Goal: Task Accomplishment & Management: Complete application form

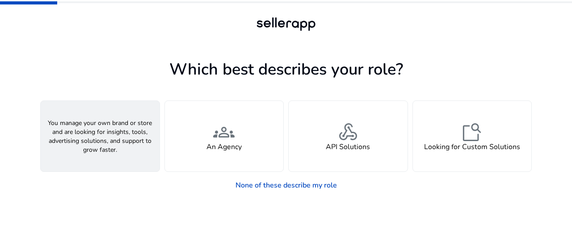
click at [103, 145] on h4 "A Seller" at bounding box center [100, 147] width 27 height 8
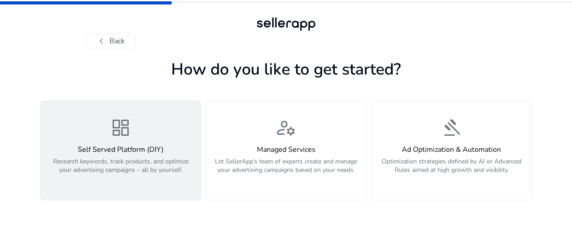
click at [114, 166] on p "Research keywords, track products, and optimize your advertising campaigns – al…" at bounding box center [120, 170] width 149 height 27
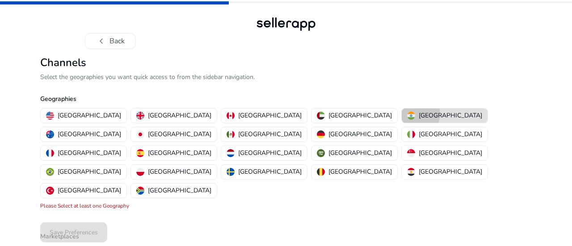
click at [419, 114] on p "[GEOGRAPHIC_DATA]" at bounding box center [451, 115] width 64 height 9
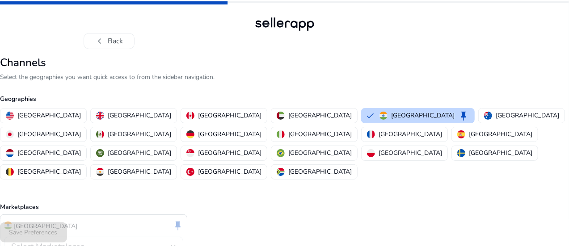
click at [406, 215] on div "India keep Select Marketplaces Please Select at least one Marketplace" at bounding box center [284, 244] width 569 height 59
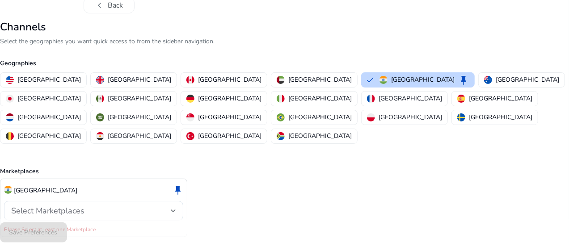
scroll to position [41, 0]
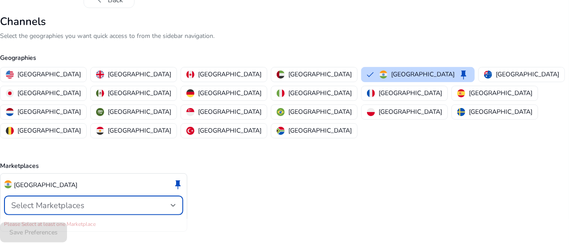
click at [127, 201] on div "Select Marketplaces" at bounding box center [91, 206] width 160 height 10
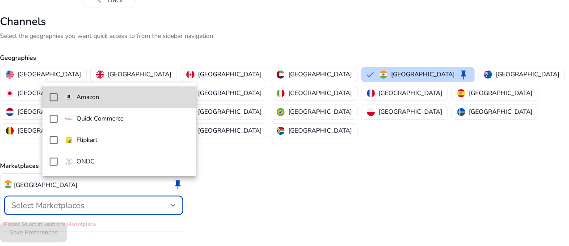
click at [55, 97] on mat-pseudo-checkbox at bounding box center [54, 97] width 8 height 8
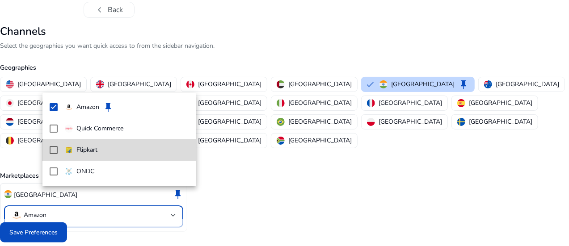
click at [54, 147] on mat-pseudo-checkbox at bounding box center [54, 150] width 8 height 8
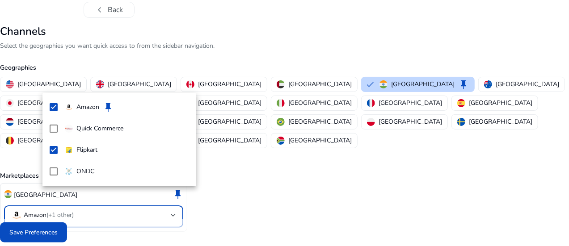
click at [74, 234] on div at bounding box center [284, 123] width 569 height 246
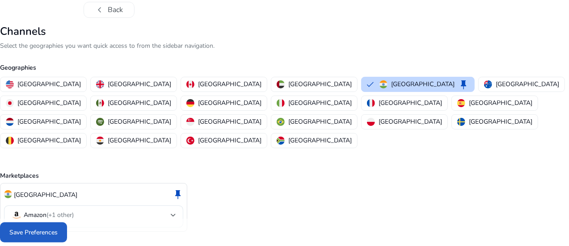
click at [58, 234] on span "Save Preferences" at bounding box center [33, 232] width 48 height 9
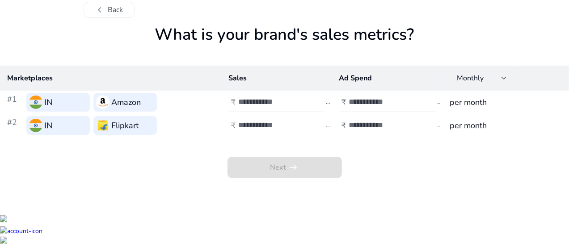
scroll to position [0, 0]
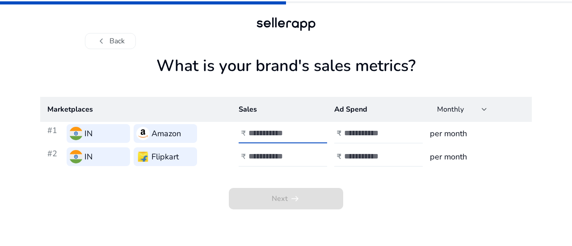
click at [267, 136] on input "number" at bounding box center [279, 133] width 60 height 10
type input "*"
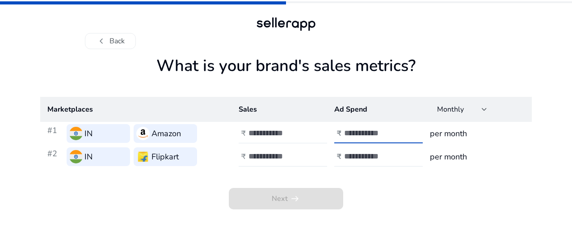
click at [366, 136] on input "number" at bounding box center [374, 133] width 60 height 10
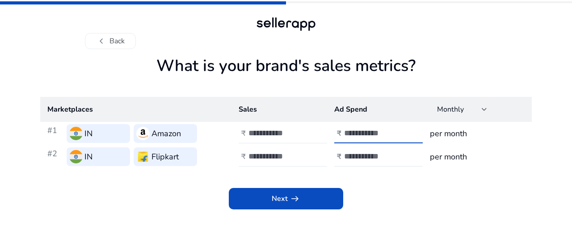
type input "*"
click at [260, 159] on input "number" at bounding box center [279, 157] width 60 height 10
type input "*"
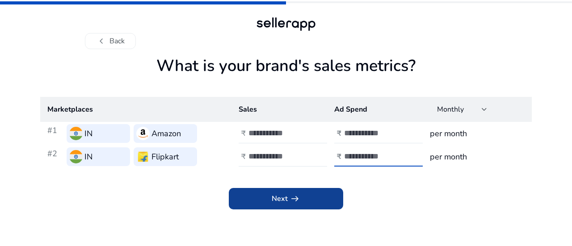
type input "*"
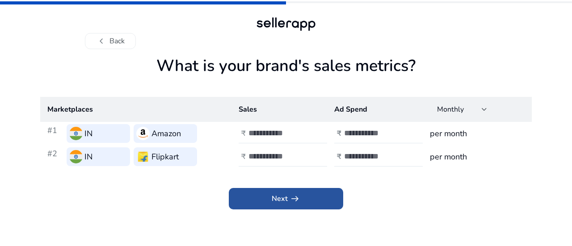
click at [275, 203] on span "Next arrow_right_alt" at bounding box center [286, 199] width 29 height 11
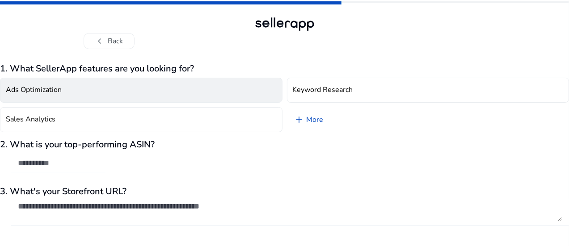
click at [173, 90] on button "Ads Optimization" at bounding box center [141, 90] width 283 height 25
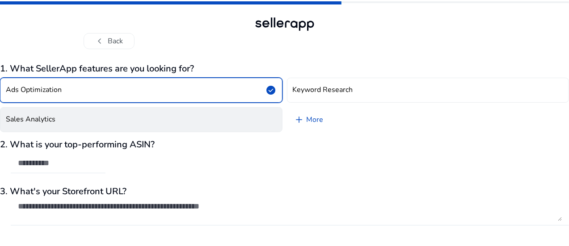
click at [138, 116] on button "Sales Analytics" at bounding box center [141, 119] width 283 height 25
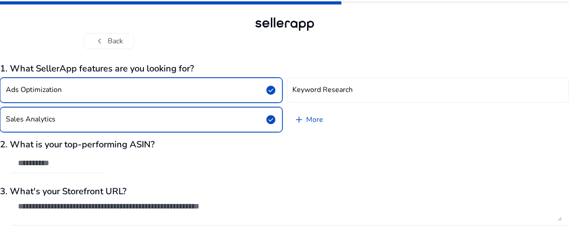
click at [273, 90] on span "check_circle" at bounding box center [271, 90] width 11 height 11
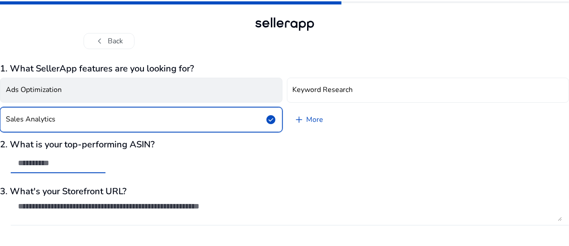
click at [80, 165] on input "text" at bounding box center [58, 163] width 80 height 10
click at [494, 137] on div "1. What SellerApp features are you looking for? Ads Optimization Keyword Resear…" at bounding box center [284, 168] width 569 height 209
click at [73, 166] on input "**" at bounding box center [58, 163] width 80 height 10
click at [236, 178] on div "2. What is your top-performing ASIN? **** Please enter valid ASIN" at bounding box center [284, 161] width 569 height 43
click at [292, 192] on h3 "3. What's your Storefront URL?" at bounding box center [284, 191] width 569 height 11
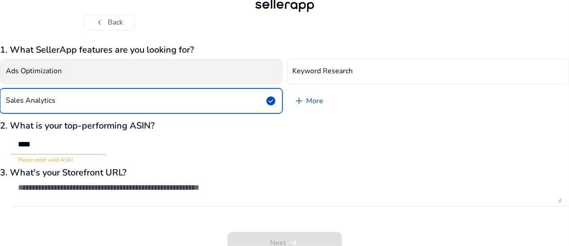
scroll to position [26, 0]
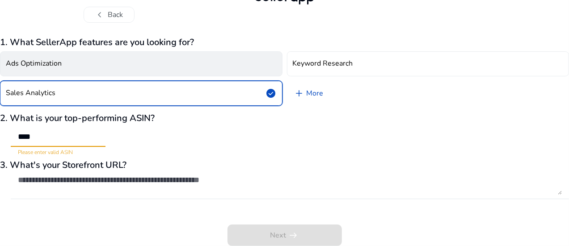
click at [69, 135] on input "****" at bounding box center [58, 137] width 80 height 10
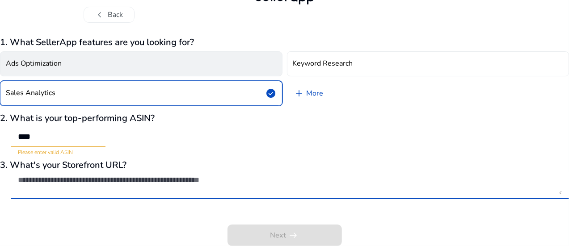
click at [114, 181] on textarea at bounding box center [290, 185] width 544 height 20
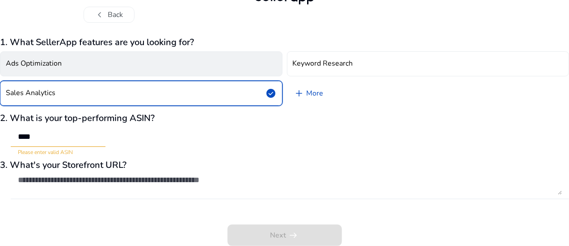
click at [180, 195] on div at bounding box center [290, 185] width 544 height 29
click at [66, 135] on input "****" at bounding box center [58, 137] width 80 height 10
paste input "******"
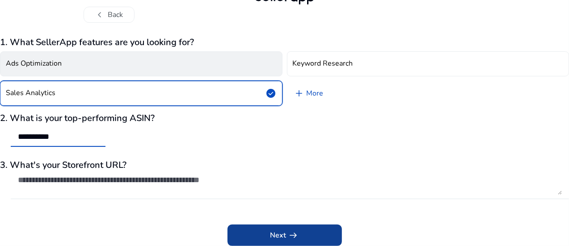
type input "**********"
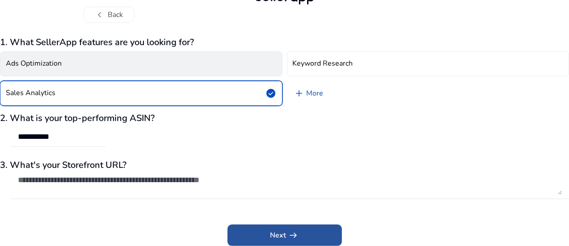
click at [296, 239] on span "arrow_right_alt" at bounding box center [293, 235] width 11 height 11
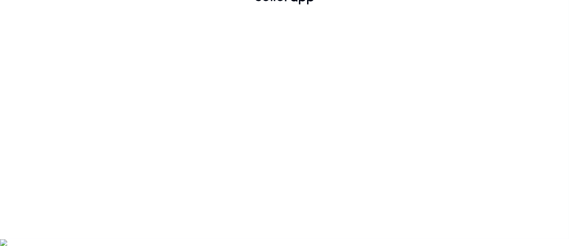
scroll to position [19, 0]
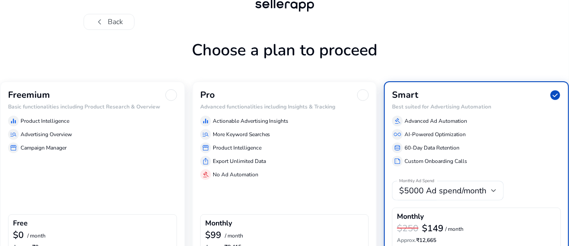
click at [107, 119] on div "equalizer Product Intelligence manage_search Advertising Overview storefront Ca…" at bounding box center [92, 132] width 169 height 41
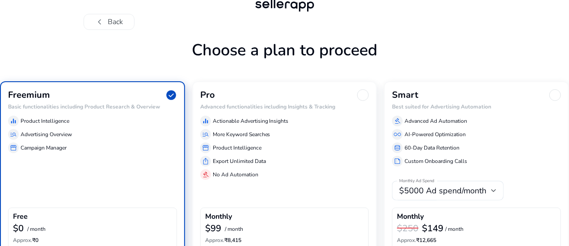
click at [549, 114] on div "chevron_left Back Choose a plan to proceed Freemium check_circle Basic function…" at bounding box center [284, 140] width 569 height 318
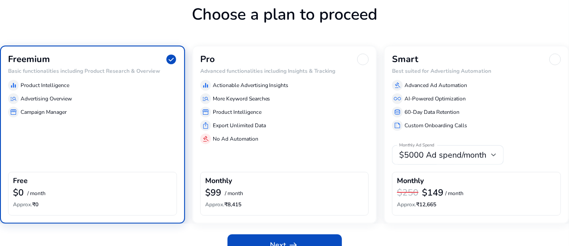
scroll to position [71, 0]
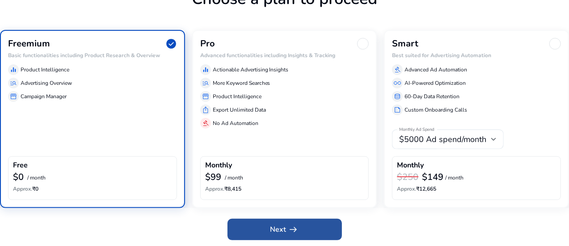
click at [288, 224] on span "arrow_right_alt" at bounding box center [293, 229] width 11 height 11
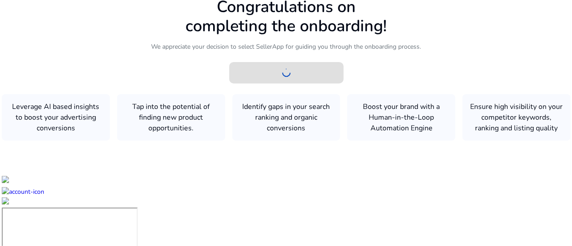
scroll to position [0, 0]
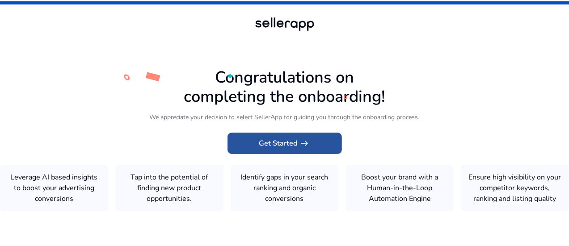
click at [277, 138] on span "Get Started arrow_right_alt" at bounding box center [284, 143] width 51 height 11
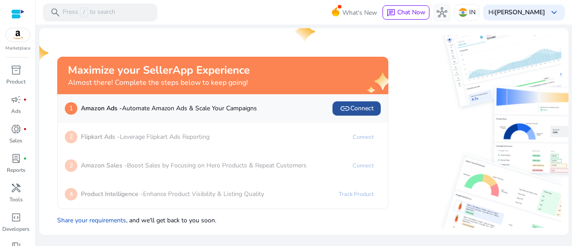
click at [360, 110] on span "link Connect" at bounding box center [357, 108] width 34 height 11
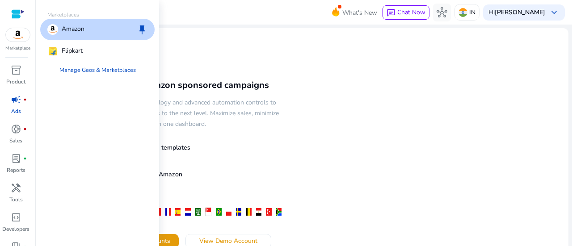
click at [14, 35] on img at bounding box center [18, 34] width 24 height 13
click at [78, 28] on p "Amazon" at bounding box center [73, 29] width 23 height 11
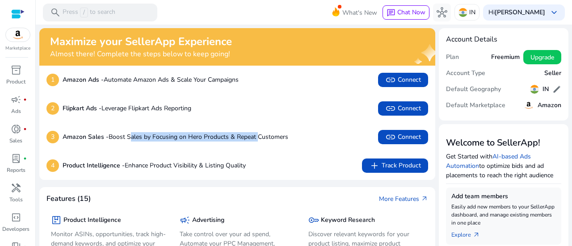
drag, startPoint x: 131, startPoint y: 137, endPoint x: 258, endPoint y: 140, distance: 126.1
click at [258, 140] on p "Amazon Sales - Boost Sales by Focusing on Hero Products & Repeat Customers" at bounding box center [176, 136] width 226 height 9
click at [408, 134] on span "link Connect" at bounding box center [403, 137] width 36 height 11
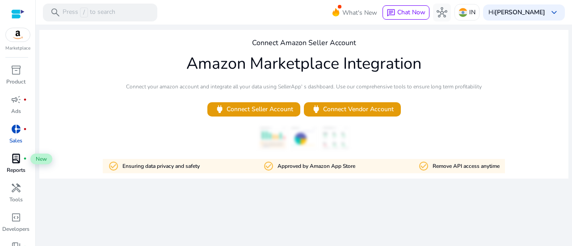
click at [17, 165] on div "lab_profile fiber_manual_record" at bounding box center [16, 159] width 25 height 14
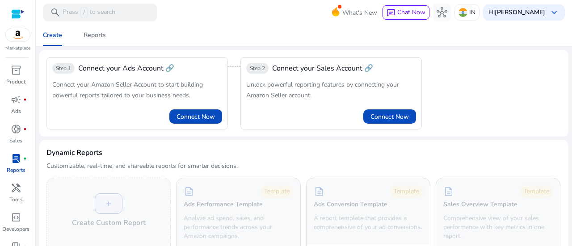
click at [517, 112] on div "Step 1 Connect your Ads Account 🔗 Connect your Amazon Seller Account to start b…" at bounding box center [304, 93] width 515 height 72
click at [442, 14] on span "hub" at bounding box center [442, 12] width 11 height 11
